Goal: Task Accomplishment & Management: Complete application form

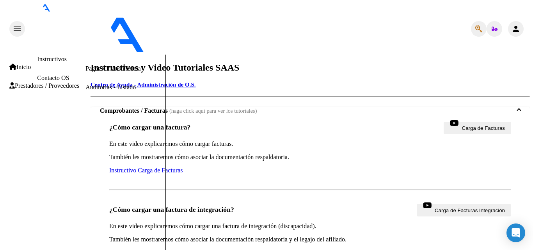
click at [32, 88] on span "Prestadores / Proveedores" at bounding box center [44, 85] width 70 height 7
click at [85, 34] on link "Facturas - Listado/Carga" at bounding box center [116, 31] width 62 height 7
click at [33, 82] on span "Prestadores / Proveedores" at bounding box center [44, 85] width 70 height 7
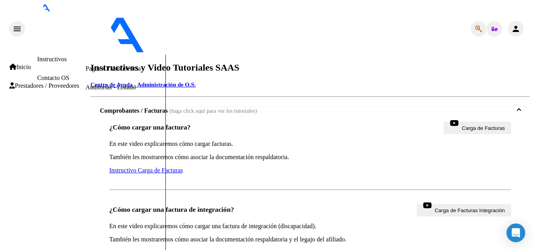
click at [33, 82] on span "Prestadores / Proveedores" at bounding box center [44, 85] width 70 height 7
click at [85, 34] on link "Facturas - Listado/Carga" at bounding box center [116, 31] width 62 height 7
click at [31, 64] on link "Inicio" at bounding box center [19, 67] width 21 height 7
click at [41, 85] on span "Prestadores / Proveedores" at bounding box center [44, 85] width 70 height 7
click at [85, 34] on link "Facturas - Listado/Carga" at bounding box center [116, 31] width 62 height 7
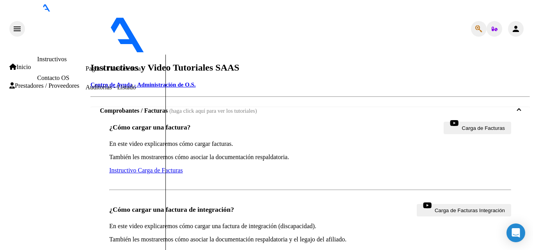
click at [462, 123] on span "Carga de Facturas" at bounding box center [483, 128] width 43 height 10
click at [519, 24] on mat-icon "person" at bounding box center [515, 28] width 9 height 9
click at [21, 82] on span "Prestadores / Proveedores" at bounding box center [44, 85] width 70 height 7
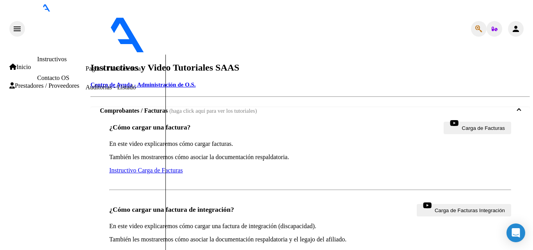
click at [21, 82] on span "Prestadores / Proveedores" at bounding box center [44, 85] width 70 height 7
click at [85, 53] on link "Facturas - Documentación" at bounding box center [118, 49] width 66 height 7
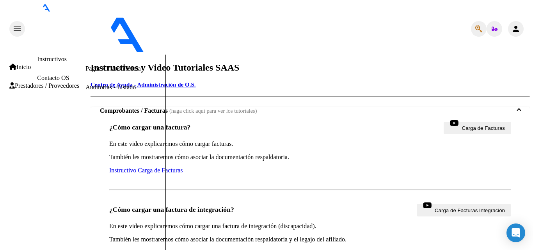
click at [53, 82] on span "Prestadores / Proveedores" at bounding box center [44, 85] width 70 height 7
click at [36, 82] on span "Prestadores / Proveedores" at bounding box center [44, 85] width 70 height 7
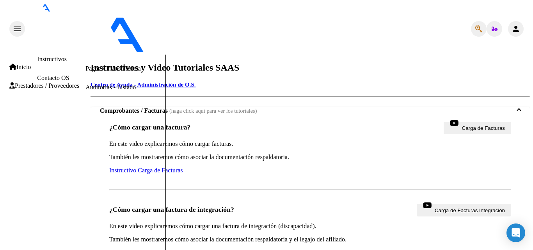
click at [23, 64] on link "Inicio" at bounding box center [19, 67] width 21 height 7
click at [37, 75] on link "Contacto OS" at bounding box center [53, 78] width 32 height 7
click at [9, 86] on icon at bounding box center [11, 85] width 5 height 6
click at [85, 34] on link "Facturas - Listado/Carga" at bounding box center [116, 31] width 62 height 7
click at [494, 27] on icon "button" at bounding box center [495, 29] width 6 height 5
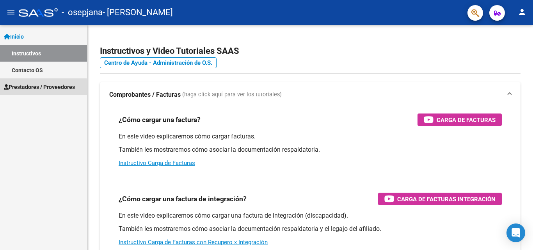
click at [11, 88] on span "Prestadores / Proveedores" at bounding box center [39, 87] width 71 height 9
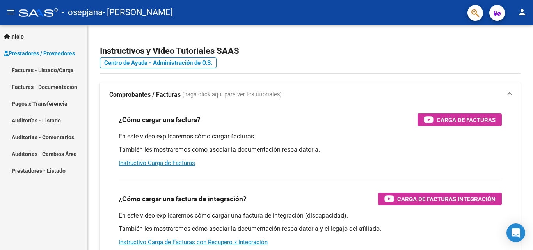
click at [60, 69] on link "Facturas - Listado/Carga" at bounding box center [43, 70] width 87 height 17
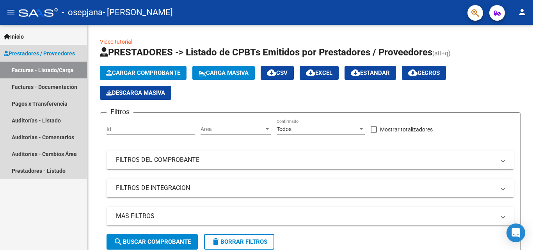
click at [48, 71] on link "Facturas - Listado/Carga" at bounding box center [43, 70] width 87 height 17
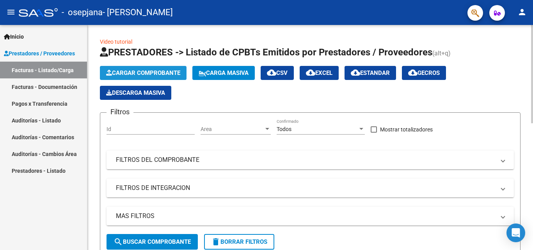
click at [131, 75] on span "Cargar Comprobante" at bounding box center [143, 72] width 74 height 7
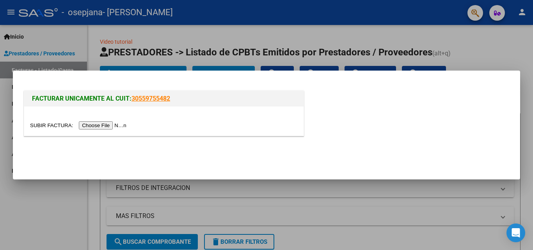
click at [101, 125] on input "file" at bounding box center [79, 125] width 99 height 8
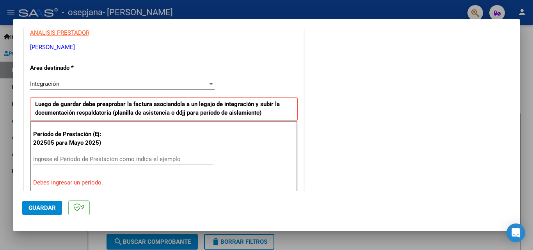
scroll to position [195, 0]
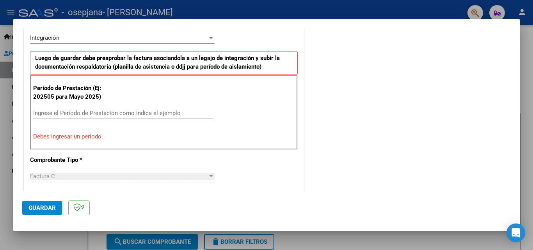
click at [71, 112] on input "Ingrese el Período de Prestación como indica el ejemplo" at bounding box center [123, 113] width 180 height 7
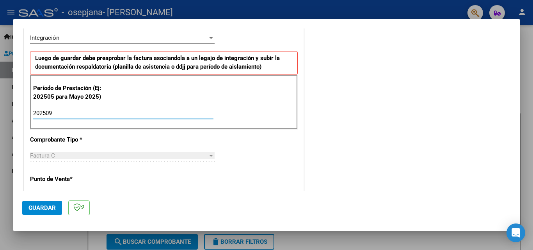
type input "202509"
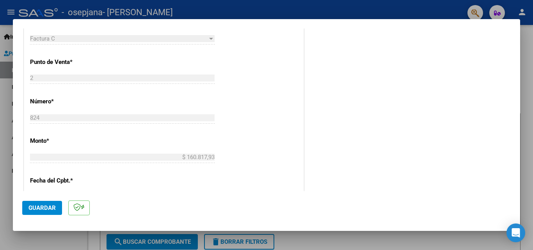
scroll to position [429, 0]
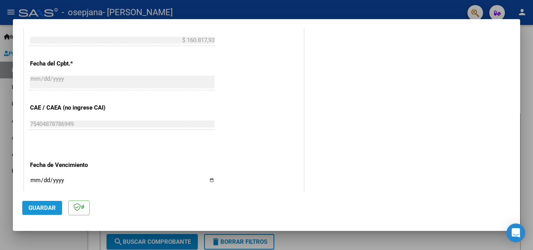
click at [44, 208] on span "Guardar" at bounding box center [41, 208] width 27 height 7
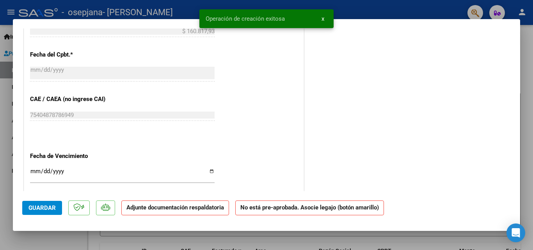
scroll to position [0, 0]
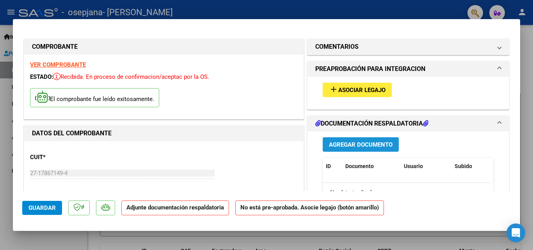
click at [353, 146] on span "Agregar Documento" at bounding box center [361, 144] width 64 height 7
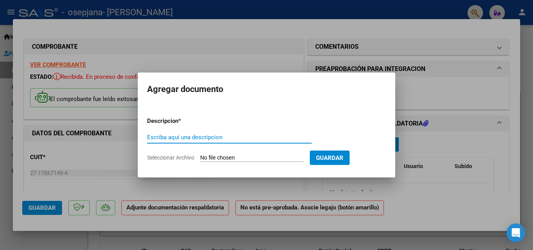
click at [247, 139] on input "Escriba aquí una descripcion" at bounding box center [229, 137] width 165 height 7
type input "constancia cae"
click at [175, 158] on span "Seleccionar Archivo" at bounding box center [170, 158] width 47 height 6
click at [200, 158] on input "Seleccionar Archivo" at bounding box center [251, 158] width 103 height 7
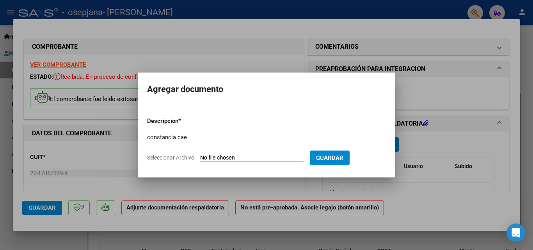
type input "C:\fakepath\Constatación de Comprobantes _ AFIP.pdf"
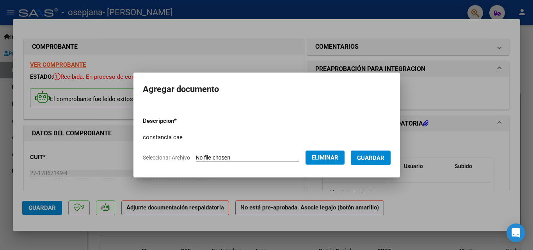
click at [384, 156] on span "Guardar" at bounding box center [370, 158] width 27 height 7
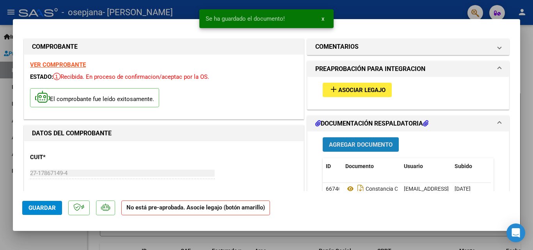
click at [351, 141] on span "Agregar Documento" at bounding box center [361, 144] width 64 height 7
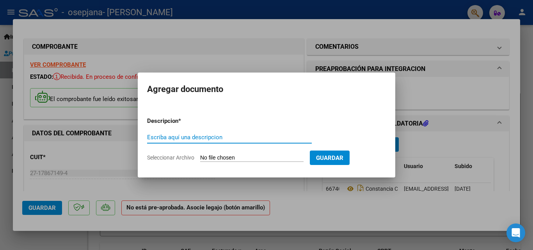
click at [247, 137] on input "Escriba aquí una descripcion" at bounding box center [229, 137] width 165 height 7
type input "afip"
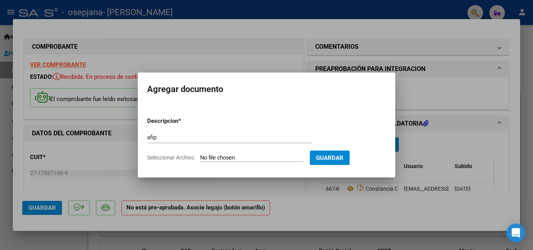
click at [167, 156] on span "Seleccionar Archivo" at bounding box center [170, 158] width 47 height 6
click at [200, 156] on input "Seleccionar Archivo" at bounding box center [251, 158] width 103 height 7
type input "C:\fakepath\AFIP - Administración Federal de Ingresos Públicos.pdf"
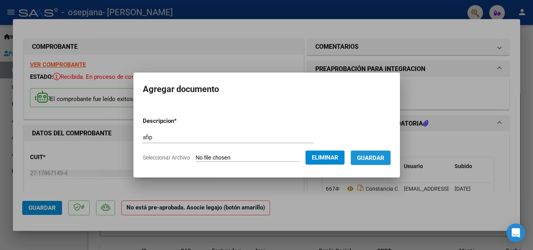
click at [381, 159] on span "Guardar" at bounding box center [370, 158] width 27 height 7
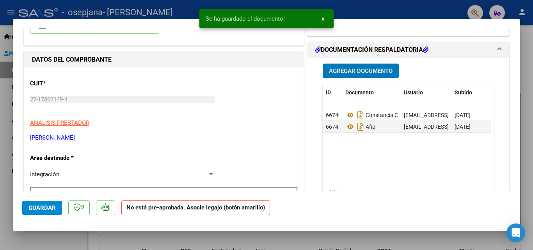
scroll to position [78, 0]
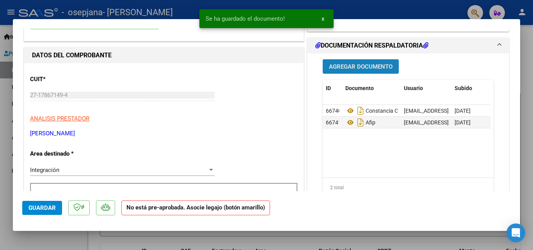
click at [344, 68] on span "Agregar Documento" at bounding box center [361, 66] width 64 height 7
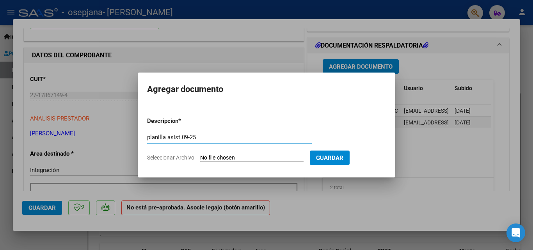
type input "planilla asist.09-25"
click at [176, 159] on span "Seleccionar Archivo" at bounding box center [170, 158] width 47 height 6
click at [200, 159] on input "Seleccionar Archivo" at bounding box center [251, 158] width 103 height 7
type input "C:\fakepath\PLANILLA ASIST. 09-25.pdf"
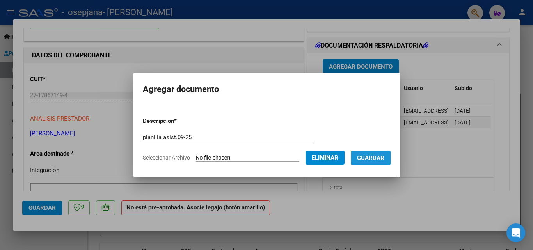
click at [384, 155] on span "Guardar" at bounding box center [370, 158] width 27 height 7
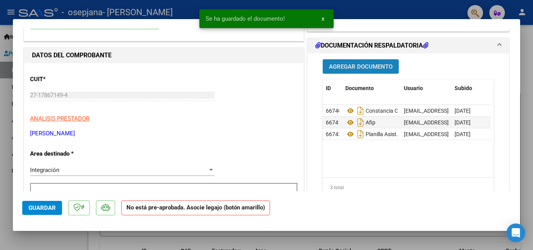
click at [347, 68] on span "Agregar Documento" at bounding box center [361, 66] width 64 height 7
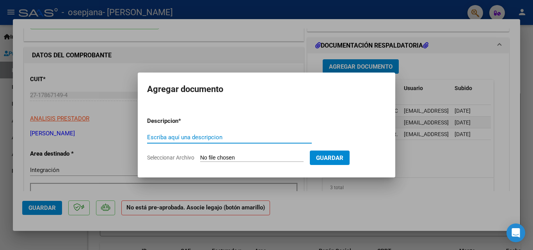
click at [226, 138] on input "Escriba aquí una descripcion" at bounding box center [229, 137] width 165 height 7
click at [154, 136] on input "op82257" at bounding box center [229, 137] width 165 height 7
type input "op 82257"
click at [165, 156] on span "Seleccionar Archivo" at bounding box center [170, 158] width 47 height 6
click at [200, 156] on input "Seleccionar Archivo" at bounding box center [251, 158] width 103 height 7
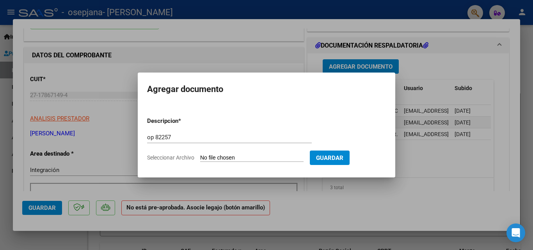
type input "C:\fakepath\OP 82257.pdf"
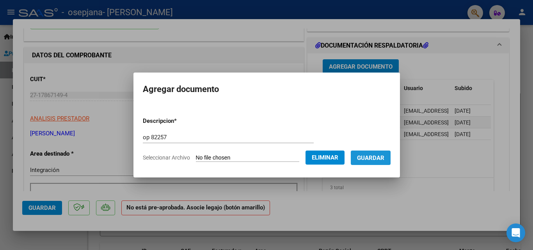
click at [384, 155] on span "Guardar" at bounding box center [370, 158] width 27 height 7
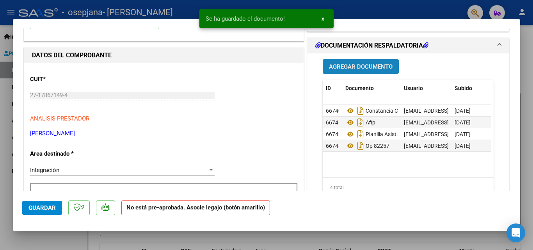
click at [344, 67] on span "Agregar Documento" at bounding box center [361, 66] width 64 height 7
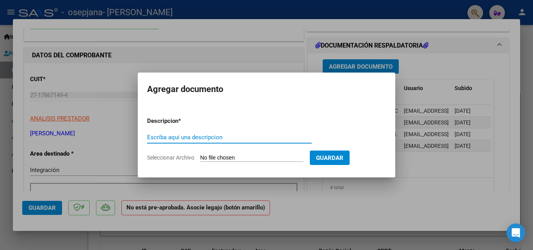
click at [252, 135] on input "Escriba aquí una descripcion" at bounding box center [229, 137] width 165 height 7
click at [162, 137] on input "recibo64" at bounding box center [229, 137] width 165 height 7
type input "recibo 64"
click at [172, 157] on span "Seleccionar Archivo" at bounding box center [170, 158] width 47 height 6
click at [200, 157] on input "Seleccionar Archivo" at bounding box center [251, 158] width 103 height 7
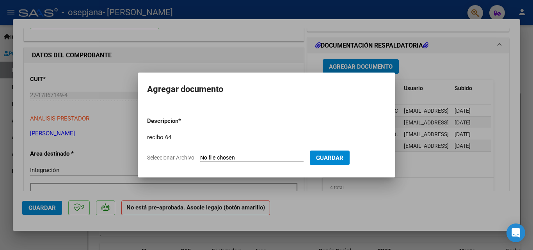
type input "C:\fakepath\RECIBO 64.pdf"
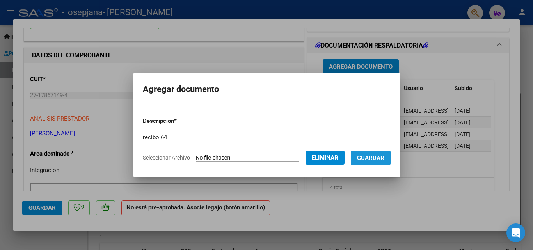
click at [384, 157] on span "Guardar" at bounding box center [370, 158] width 27 height 7
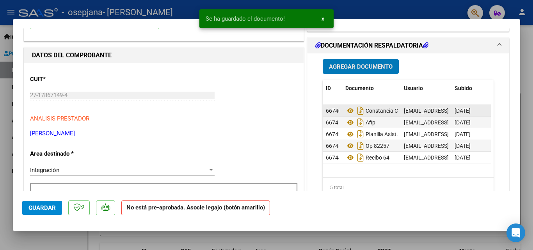
scroll to position [0, 0]
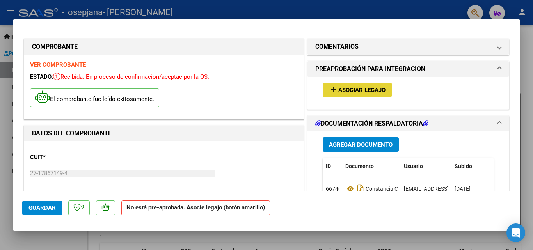
click at [343, 88] on span "Asociar Legajo" at bounding box center [361, 90] width 47 height 7
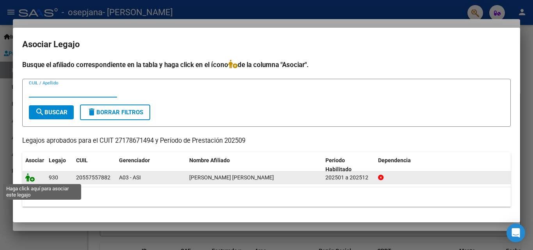
click at [28, 178] on icon at bounding box center [29, 177] width 9 height 9
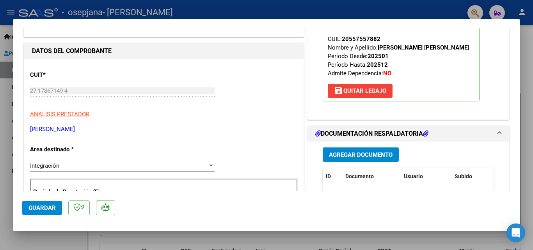
scroll to position [39, 0]
